Goal: Communication & Community: Answer question/provide support

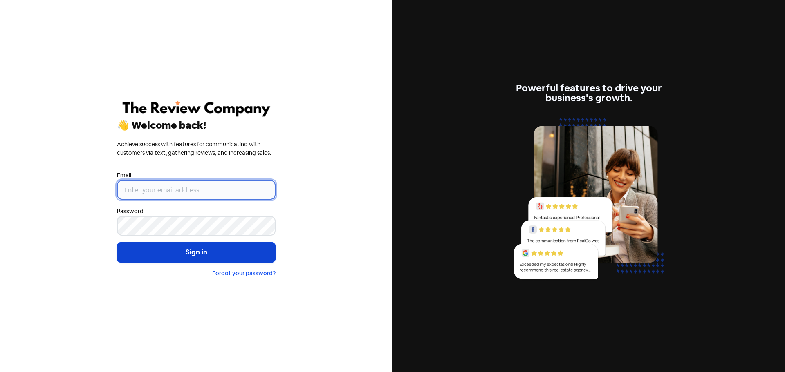
type input "[EMAIL_ADDRESS][DOMAIN_NAME]"
click at [199, 256] on button "Sign in" at bounding box center [196, 252] width 159 height 20
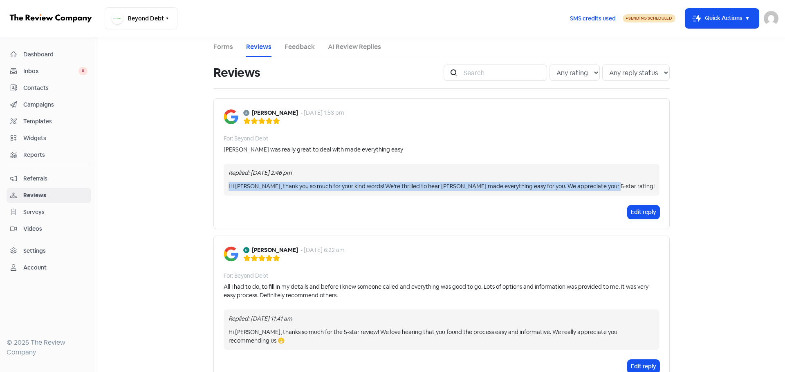
drag, startPoint x: 225, startPoint y: 186, endPoint x: 607, endPoint y: 184, distance: 381.7
click at [607, 184] on div "Hi [PERSON_NAME], thank you so much for your kind words! We're thrilled to hear…" at bounding box center [441, 186] width 426 height 9
copy div "Hi [PERSON_NAME], thank you so much for your kind words! We're thrilled to hear…"
click at [631, 214] on button "Edit reply" at bounding box center [643, 212] width 32 height 13
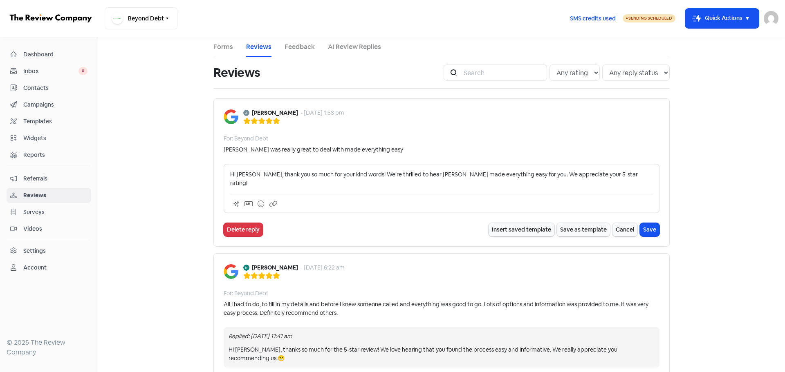
click at [239, 174] on p "Hi [PERSON_NAME], thank you so much for your kind words! We're thrilled to hear…" at bounding box center [441, 178] width 423 height 17
click at [651, 224] on button "Save" at bounding box center [649, 229] width 20 height 13
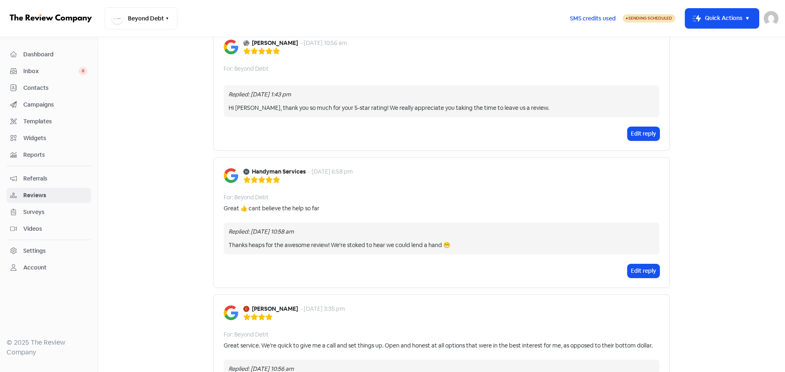
scroll to position [368, 0]
